Goal: Navigation & Orientation: Go to known website

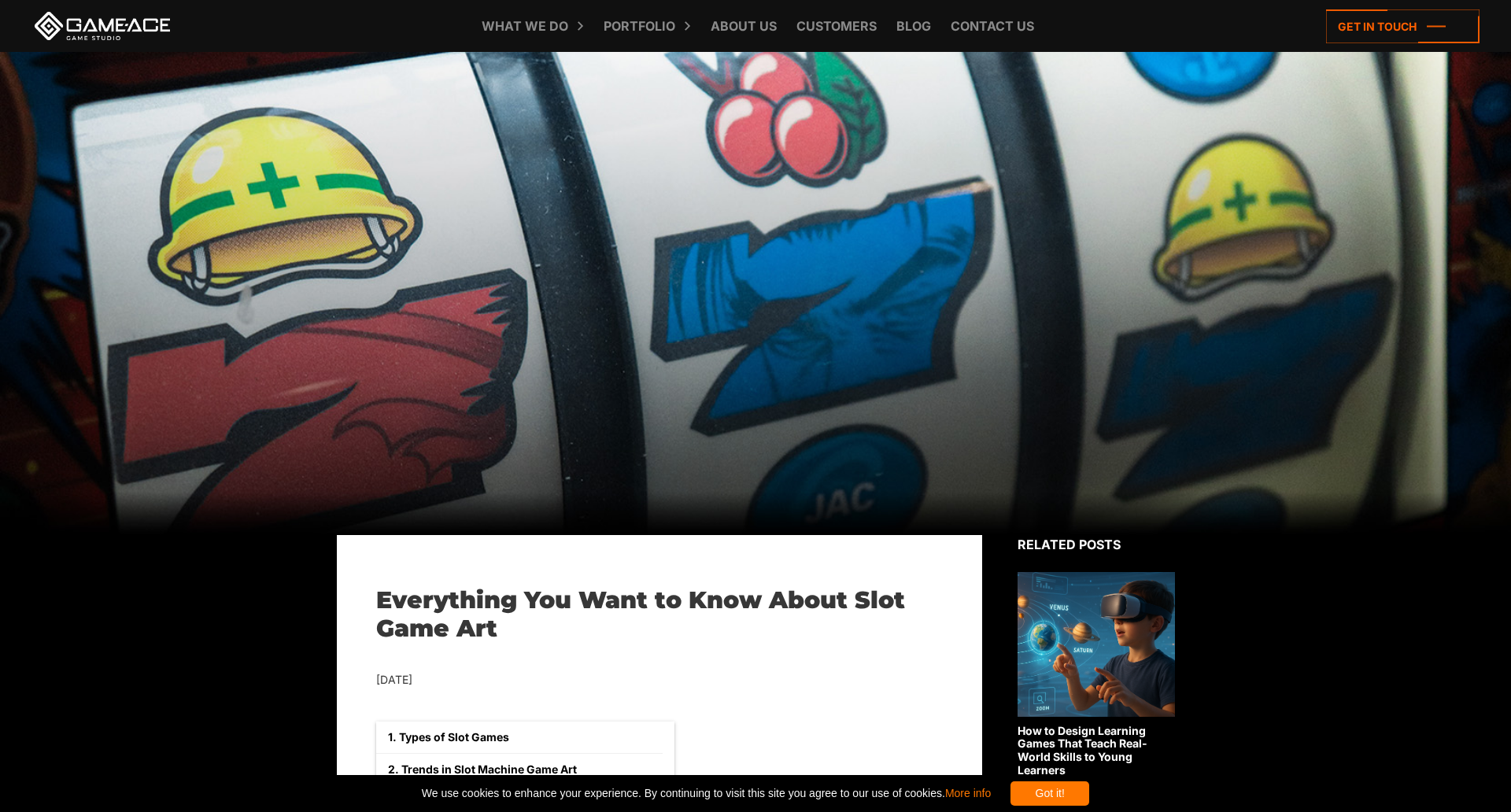
click at [109, 17] on link at bounding box center [102, 25] width 142 height 28
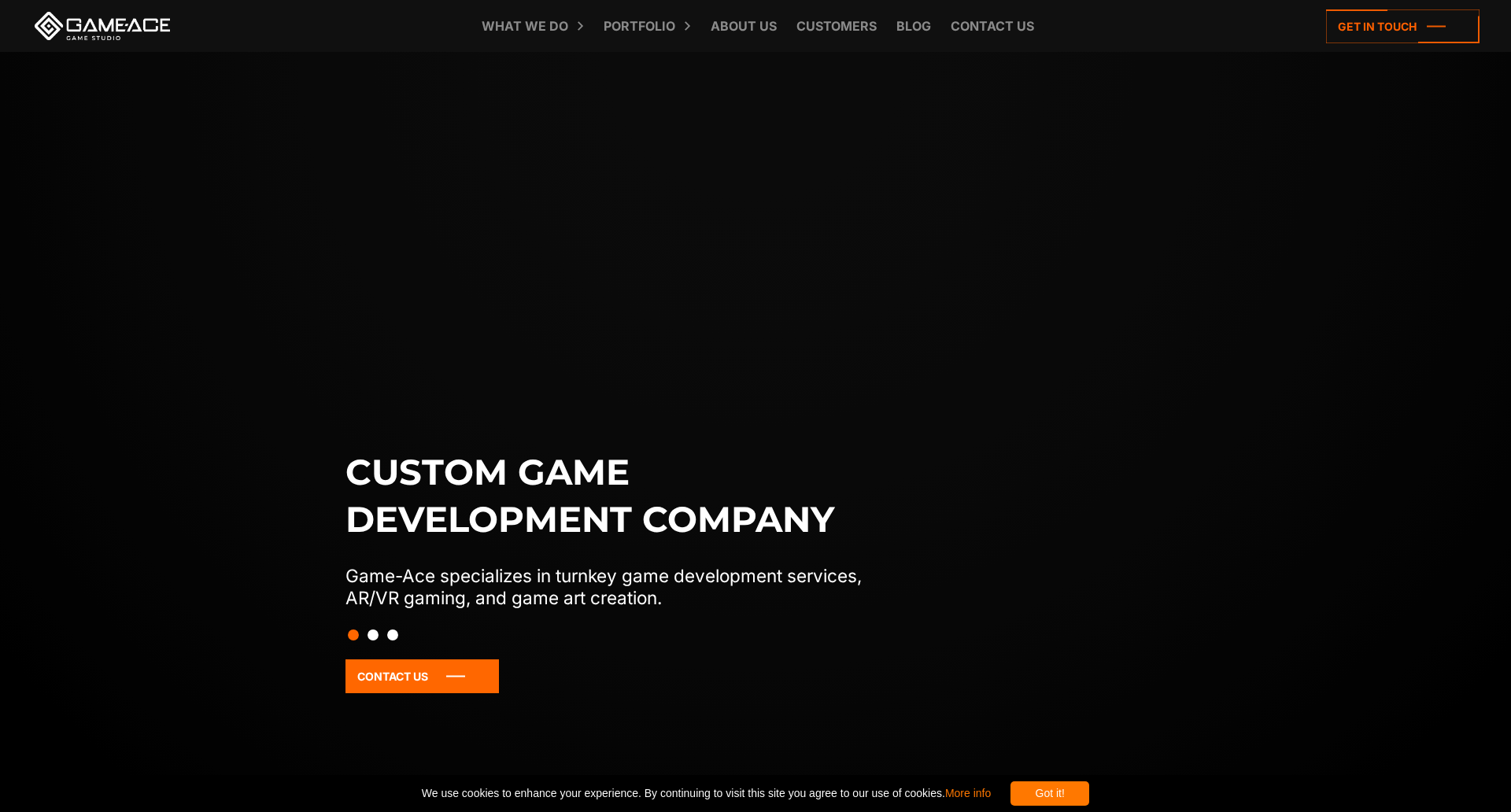
scroll to position [79, 0]
